Goal: Task Accomplishment & Management: Manage account settings

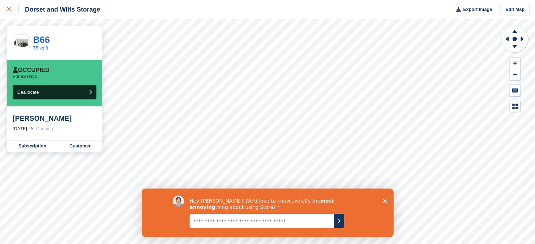
click at [11, 9] on div at bounding box center [13, 9] width 12 height 8
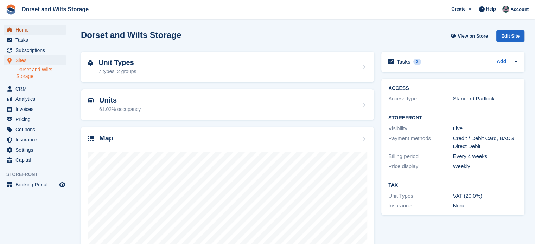
click at [21, 33] on span "Home" at bounding box center [36, 30] width 42 height 10
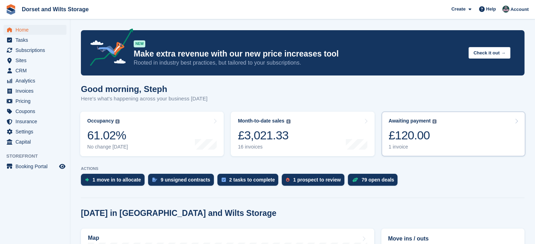
click at [416, 133] on div "£120.00" at bounding box center [413, 135] width 48 height 14
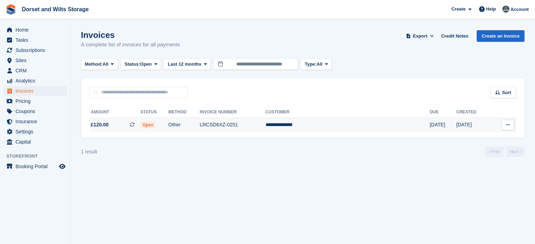
click at [155, 125] on span "Open" at bounding box center [147, 125] width 15 height 7
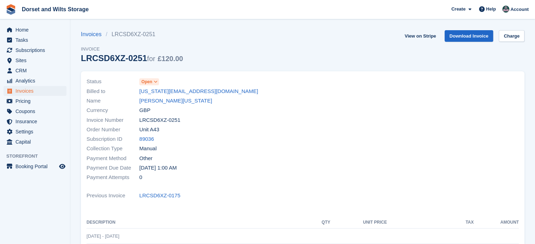
click at [147, 82] on span "Open" at bounding box center [146, 82] width 11 height 6
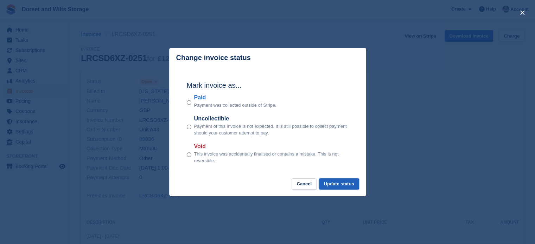
click at [341, 186] on button "Update status" at bounding box center [339, 185] width 40 height 12
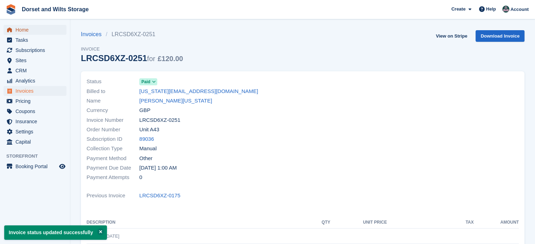
click at [23, 32] on span "Home" at bounding box center [36, 30] width 42 height 10
